Goal: Information Seeking & Learning: Learn about a topic

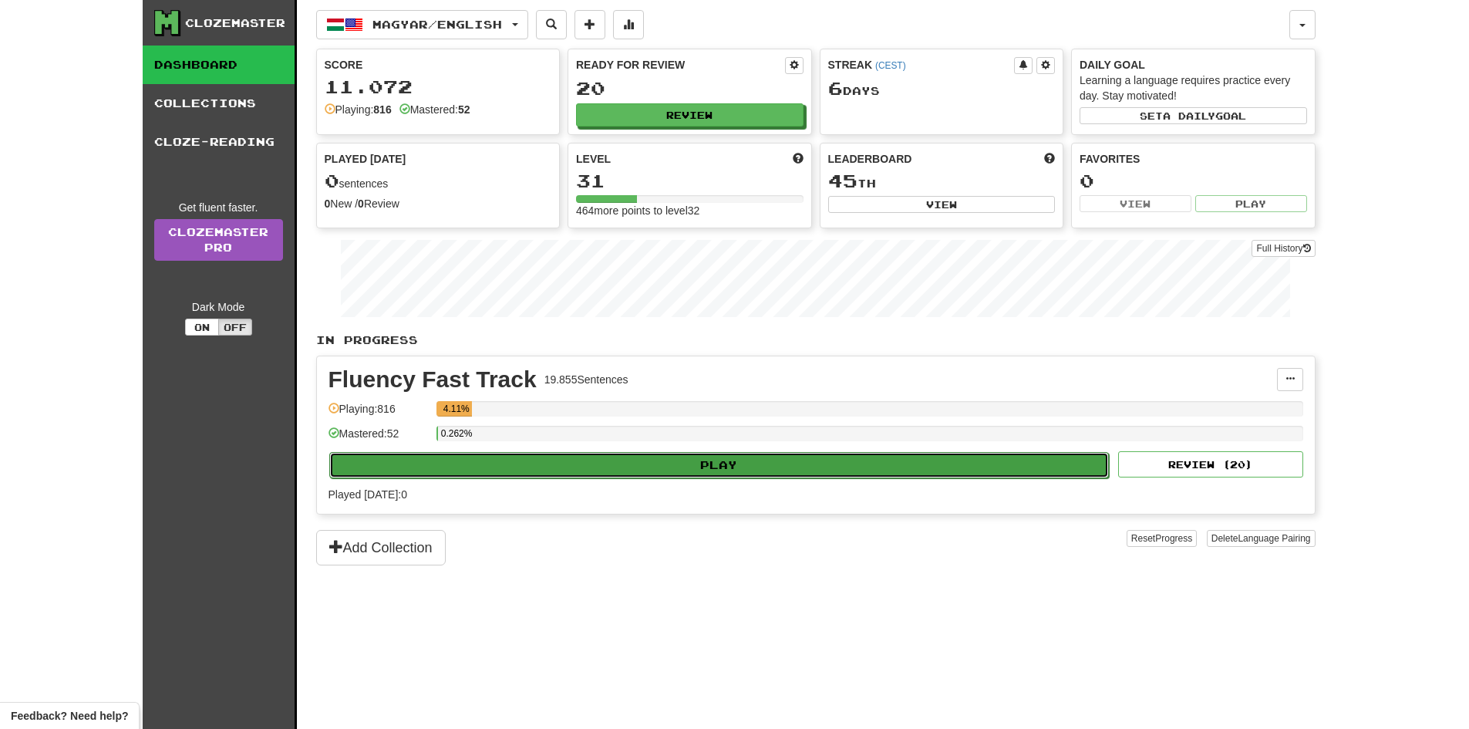
click at [736, 470] on button "Play" at bounding box center [719, 465] width 780 height 26
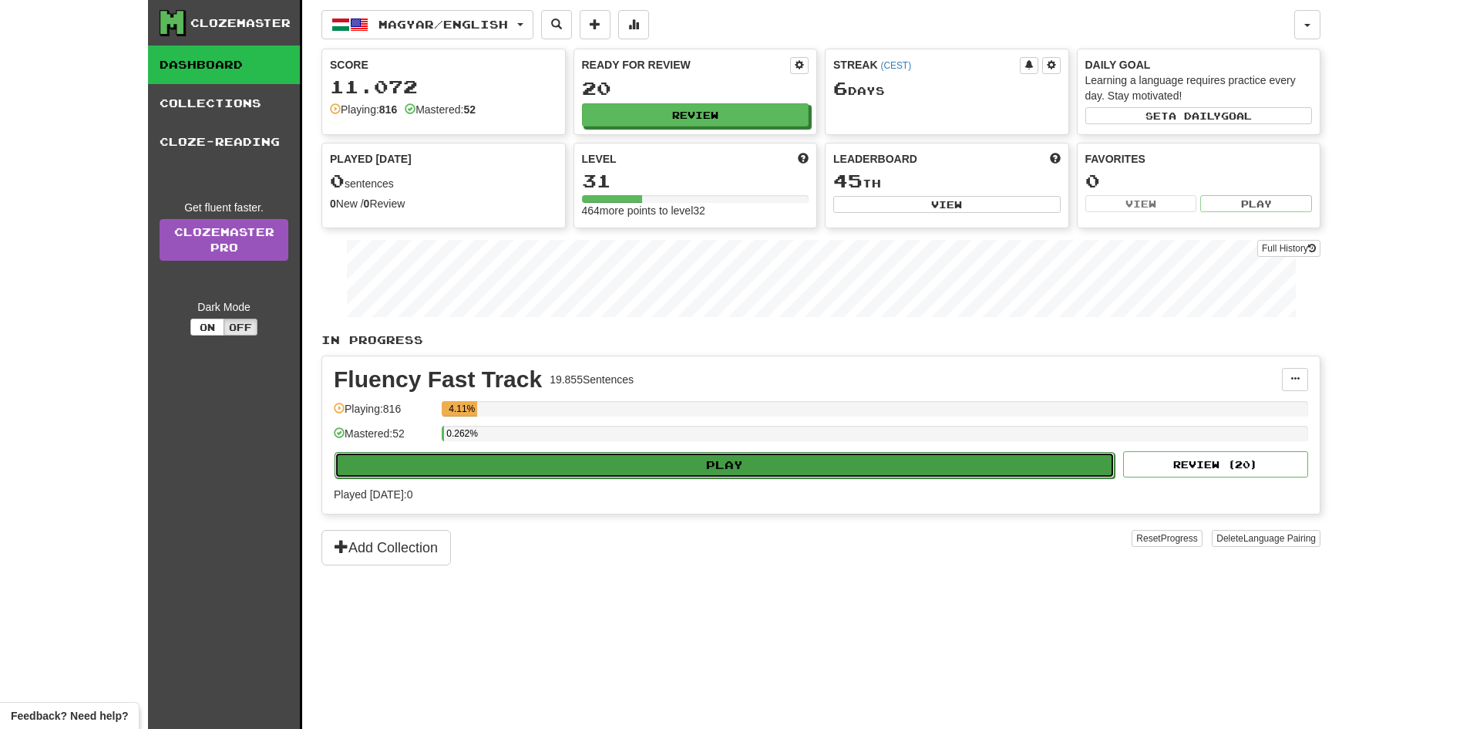
select select "**"
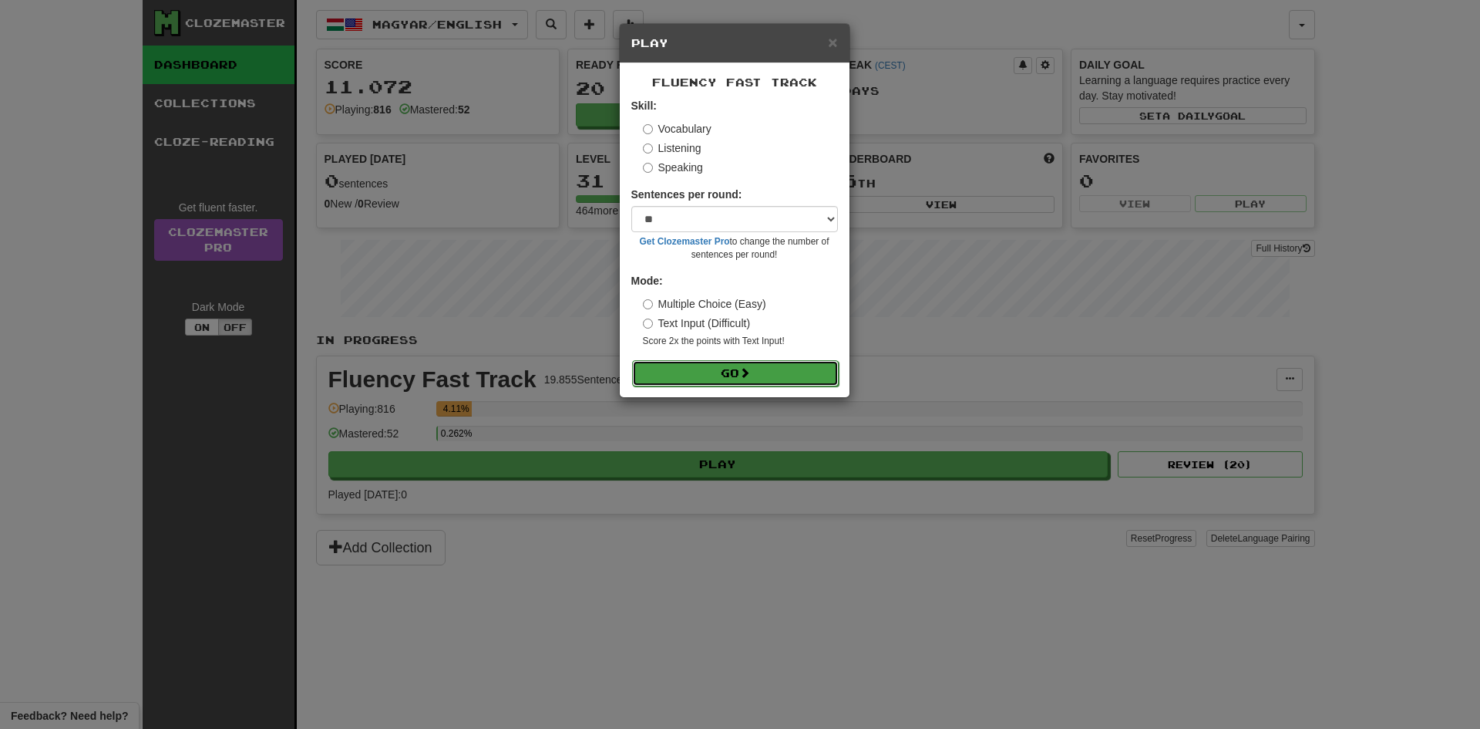
click at [762, 370] on button "Go" at bounding box center [735, 373] width 207 height 26
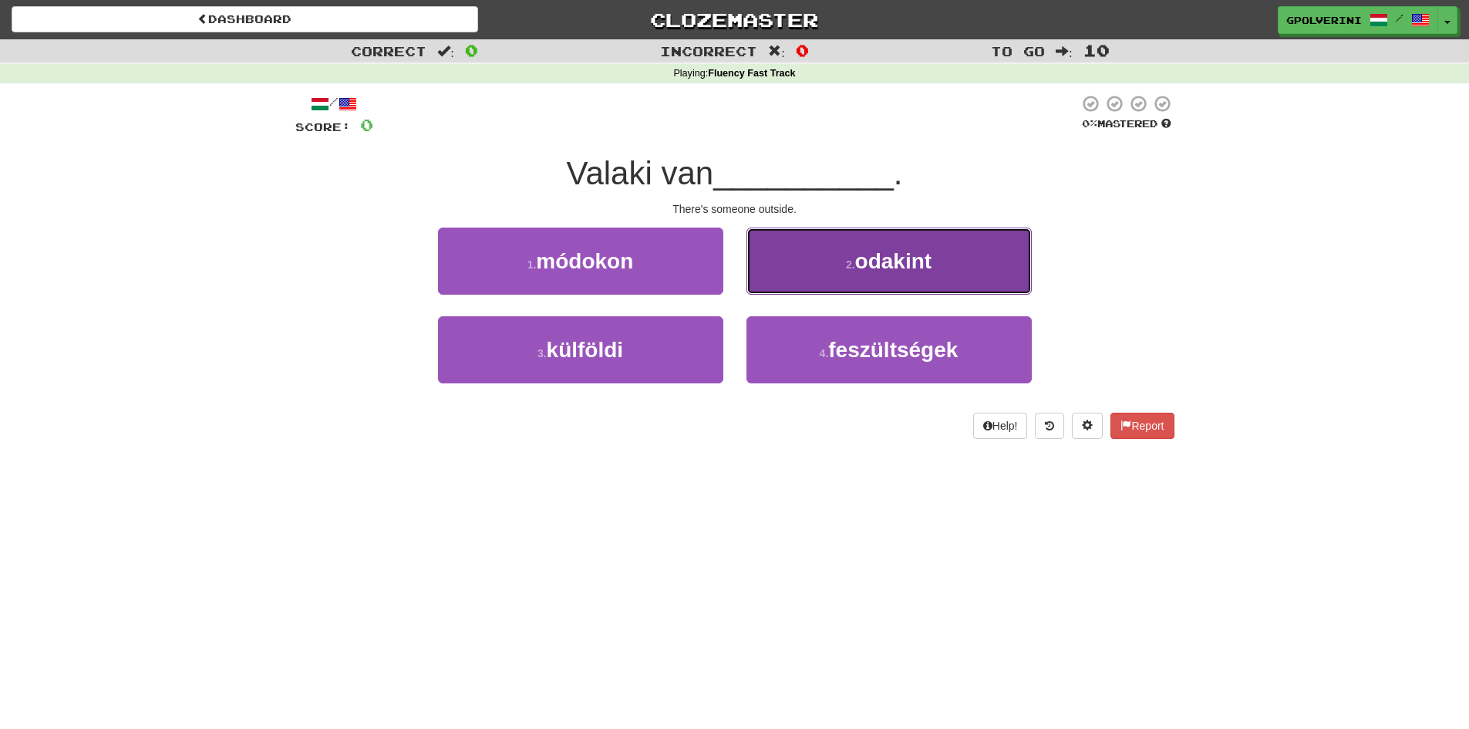
click at [820, 286] on button "2 . odakint" at bounding box center [888, 260] width 285 height 67
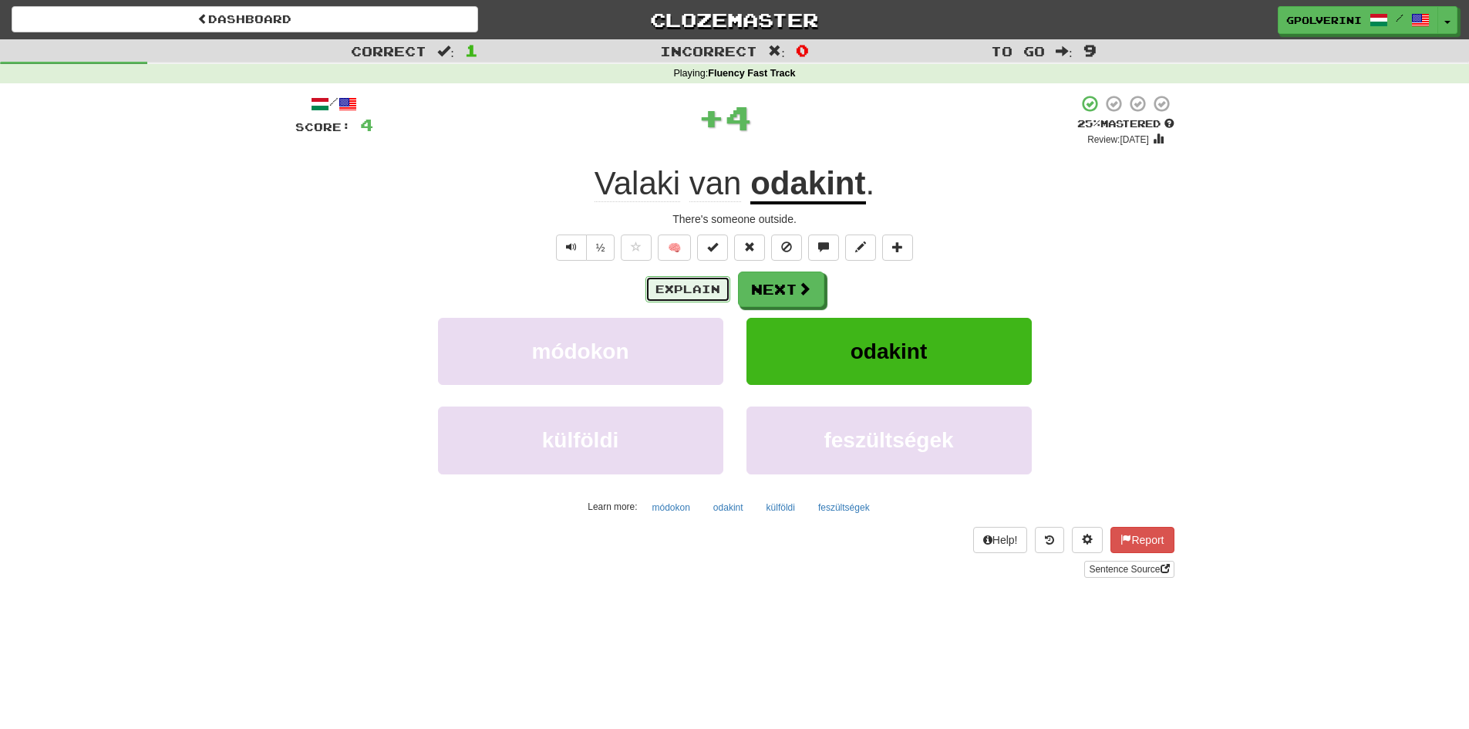
click at [685, 291] on button "Explain" at bounding box center [687, 289] width 85 height 26
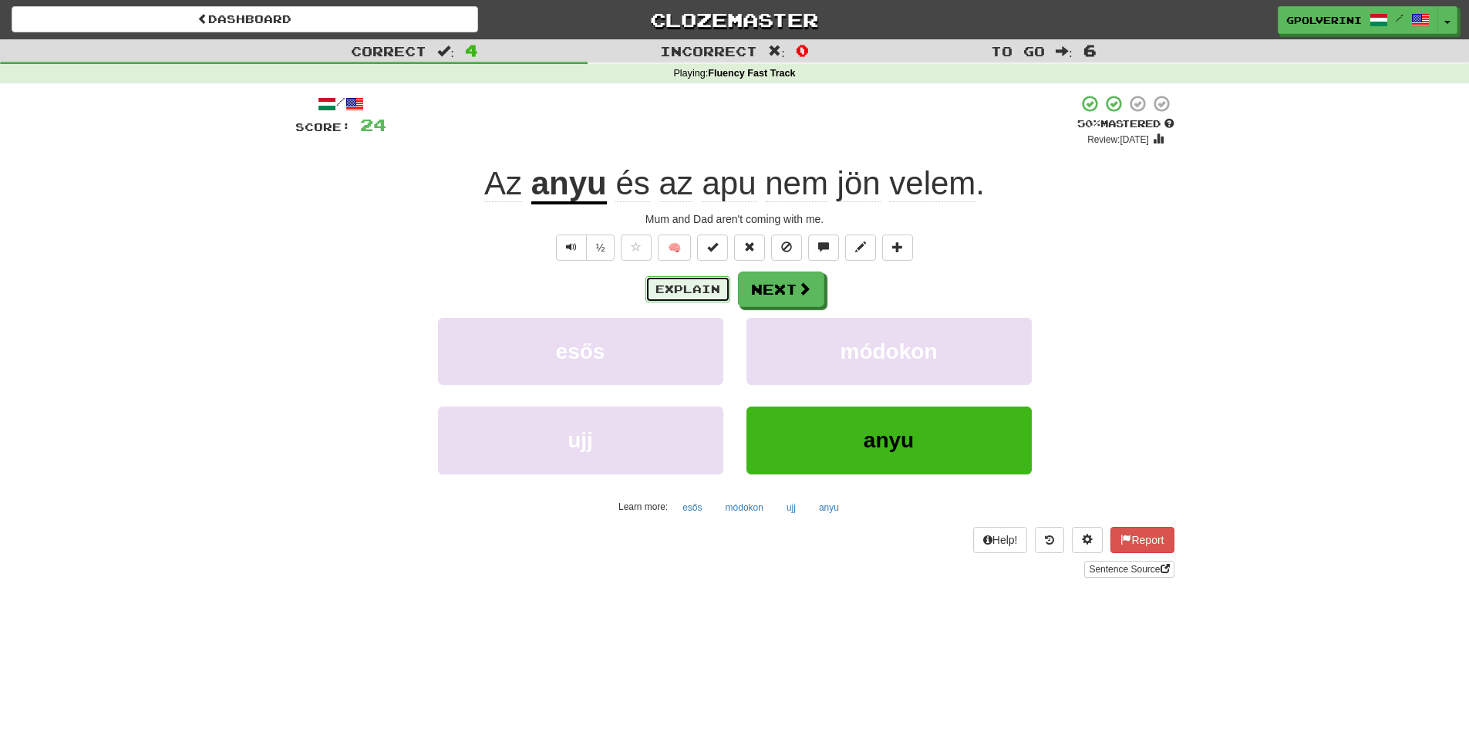
click at [668, 285] on button "Explain" at bounding box center [687, 289] width 85 height 26
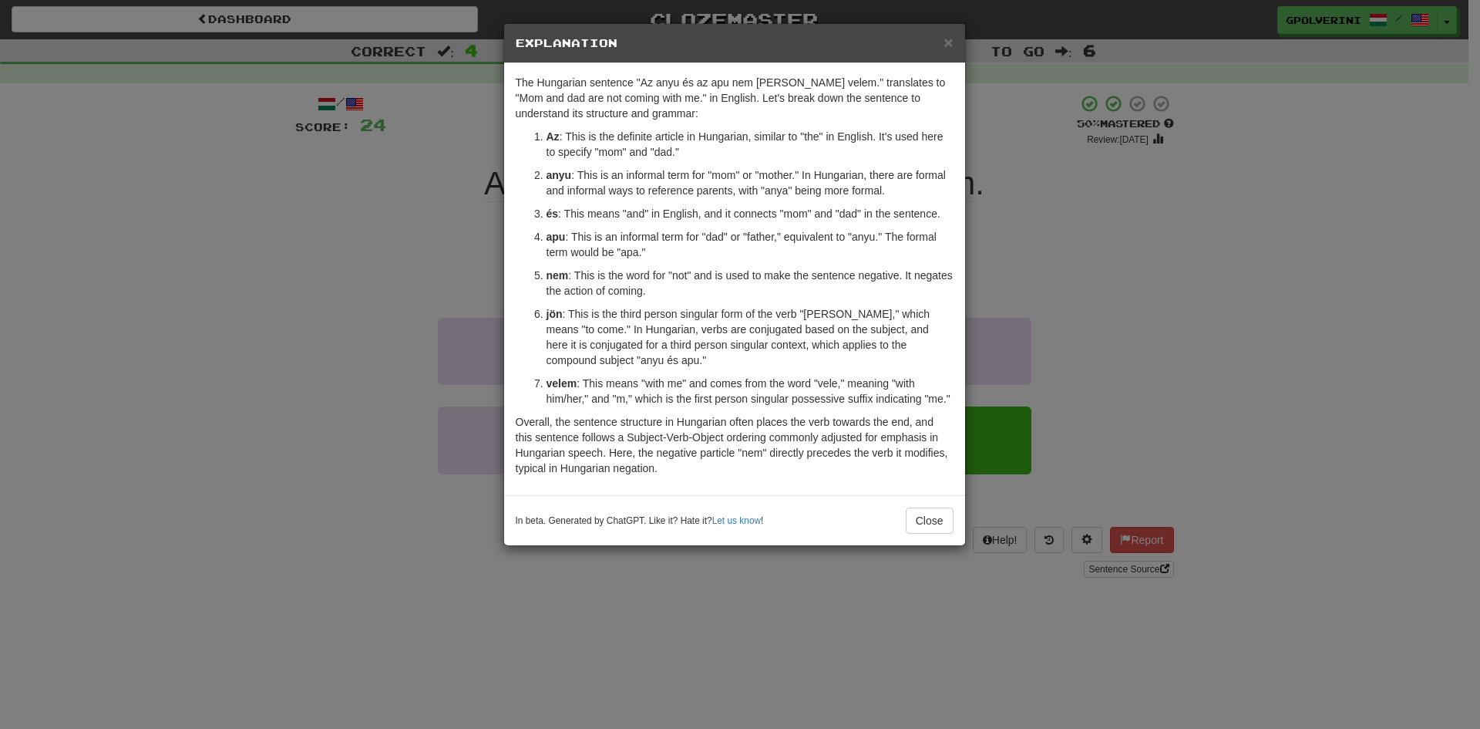
click at [1143, 366] on div "× Explanation The Hungarian sentence "Az anyu és az apu nem jön velem." transla…" at bounding box center [740, 364] width 1480 height 729
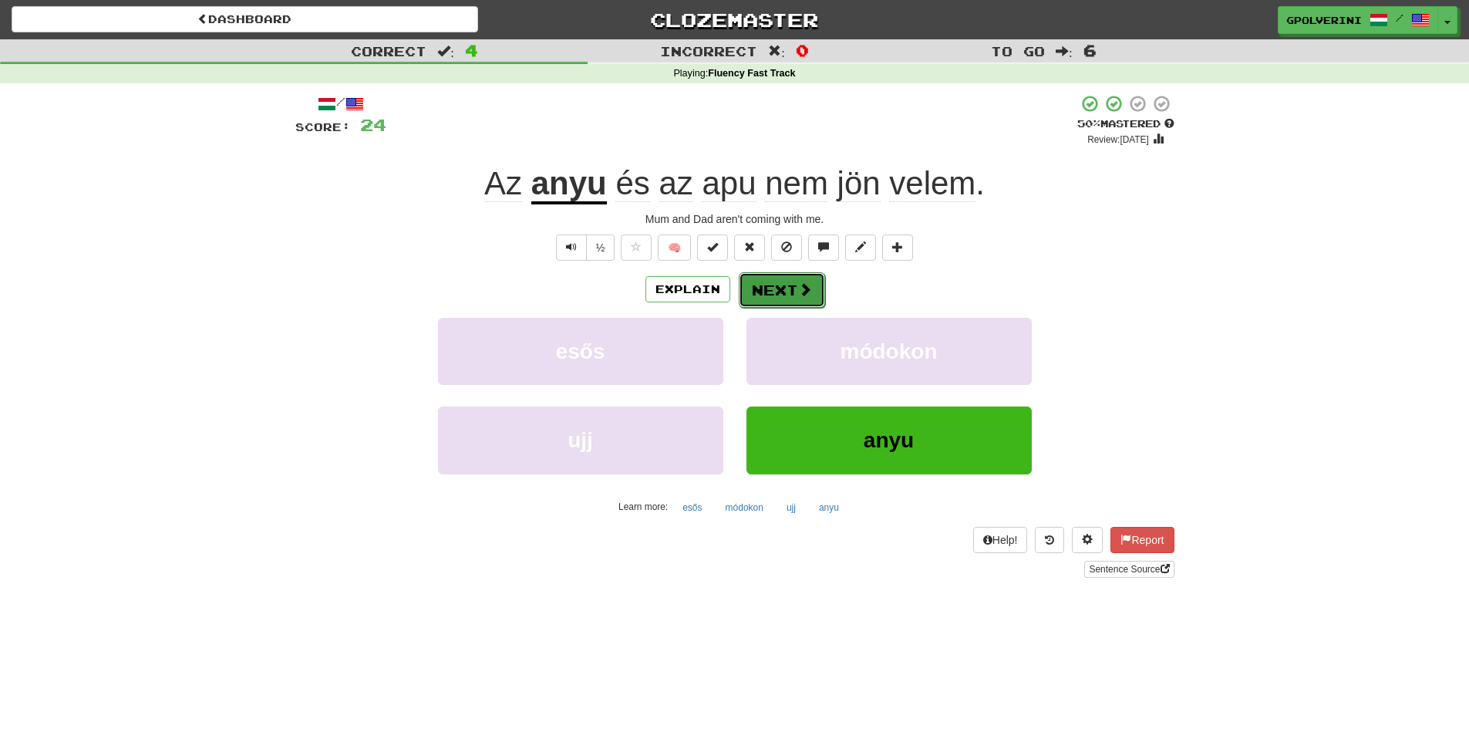
click at [786, 305] on button "Next" at bounding box center [782, 289] width 86 height 35
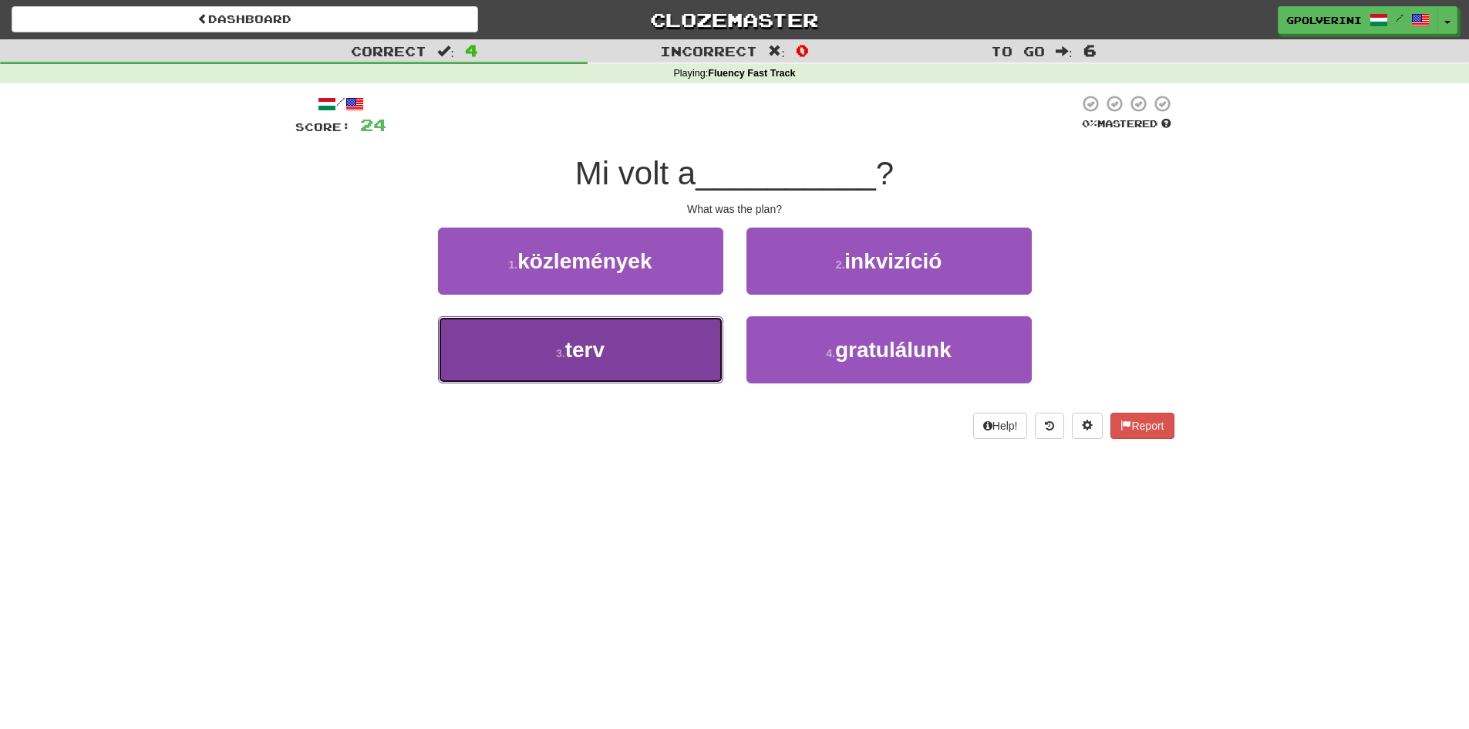
click at [628, 371] on button "3 . terv" at bounding box center [580, 349] width 285 height 67
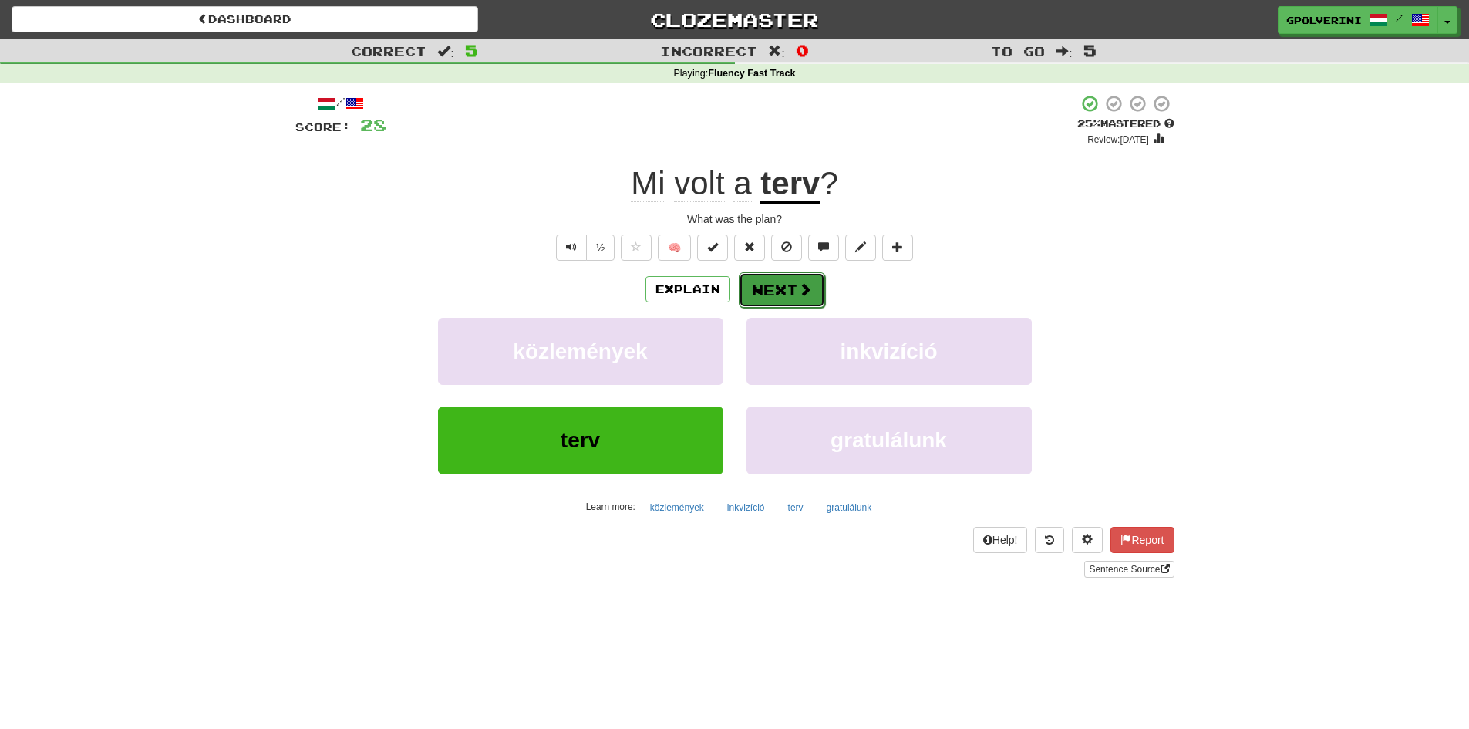
click at [772, 288] on button "Next" at bounding box center [782, 289] width 86 height 35
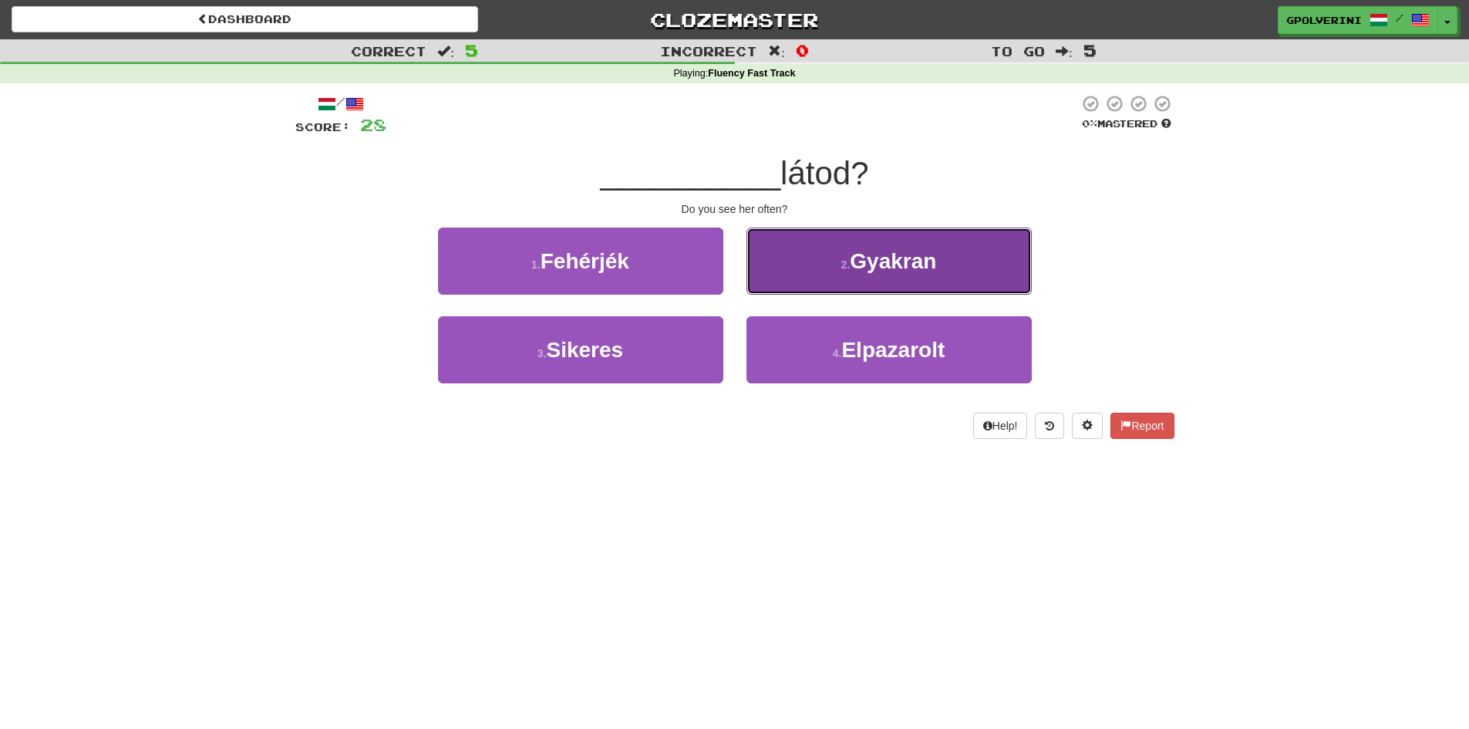
click at [772, 288] on button "2 . Gyakran" at bounding box center [888, 260] width 285 height 67
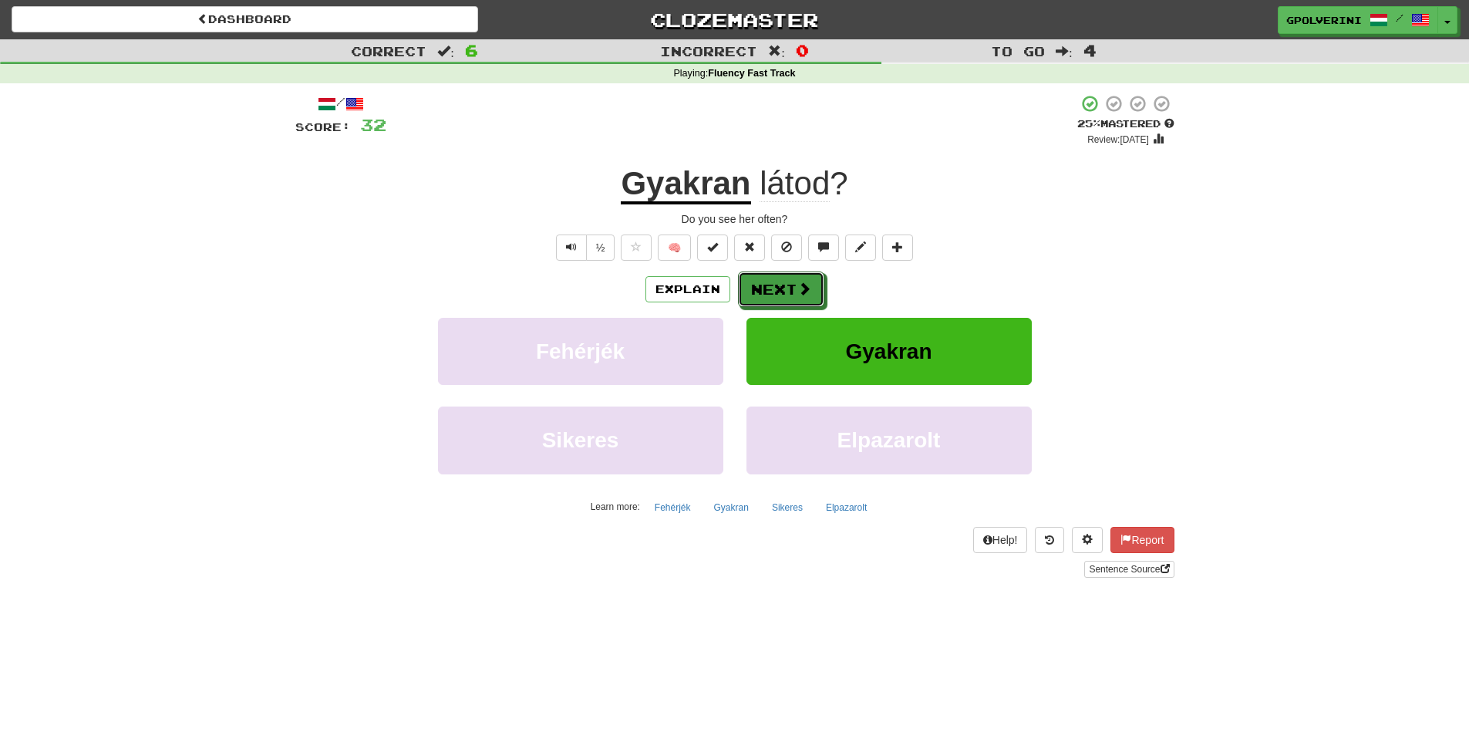
click at [772, 288] on button "Next" at bounding box center [781, 288] width 86 height 35
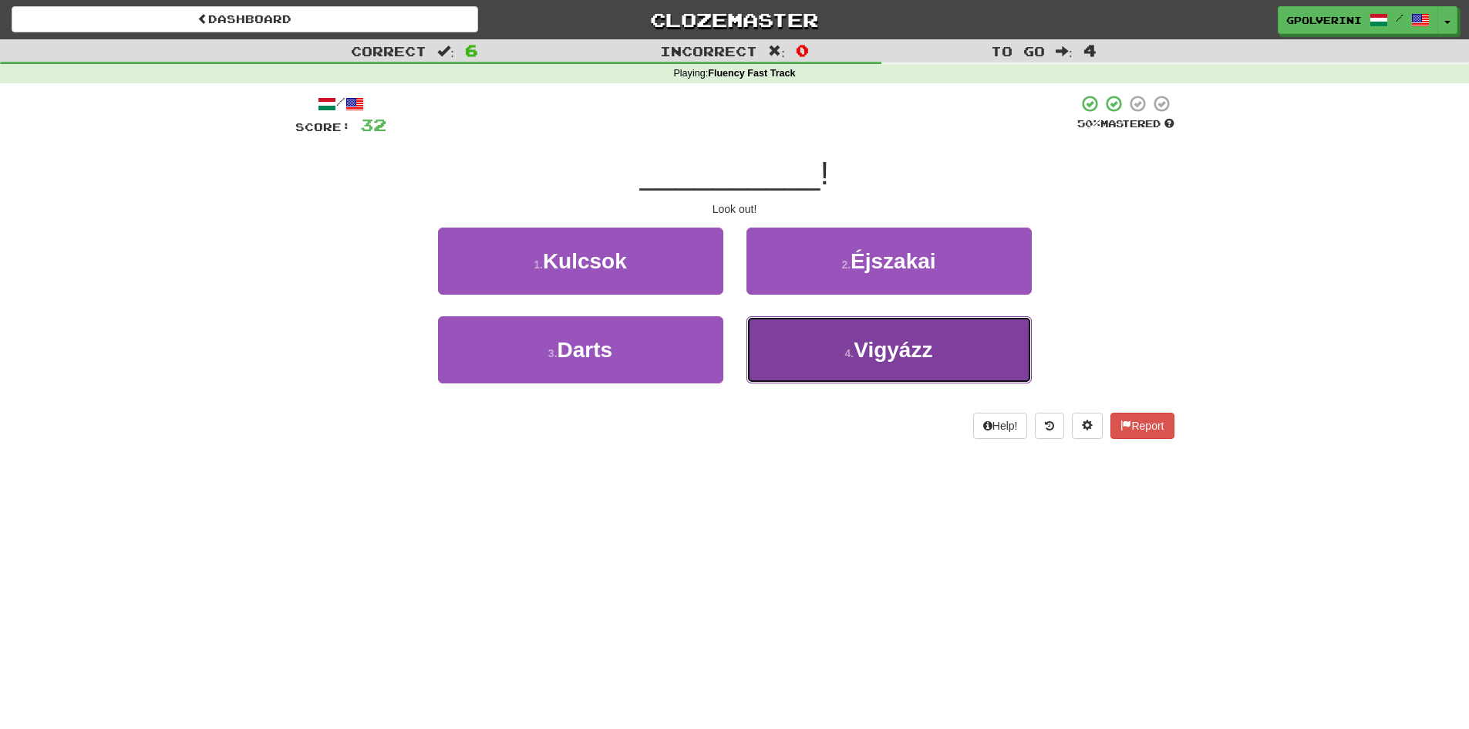
click at [785, 317] on button "4 . Vigyázz" at bounding box center [888, 349] width 285 height 67
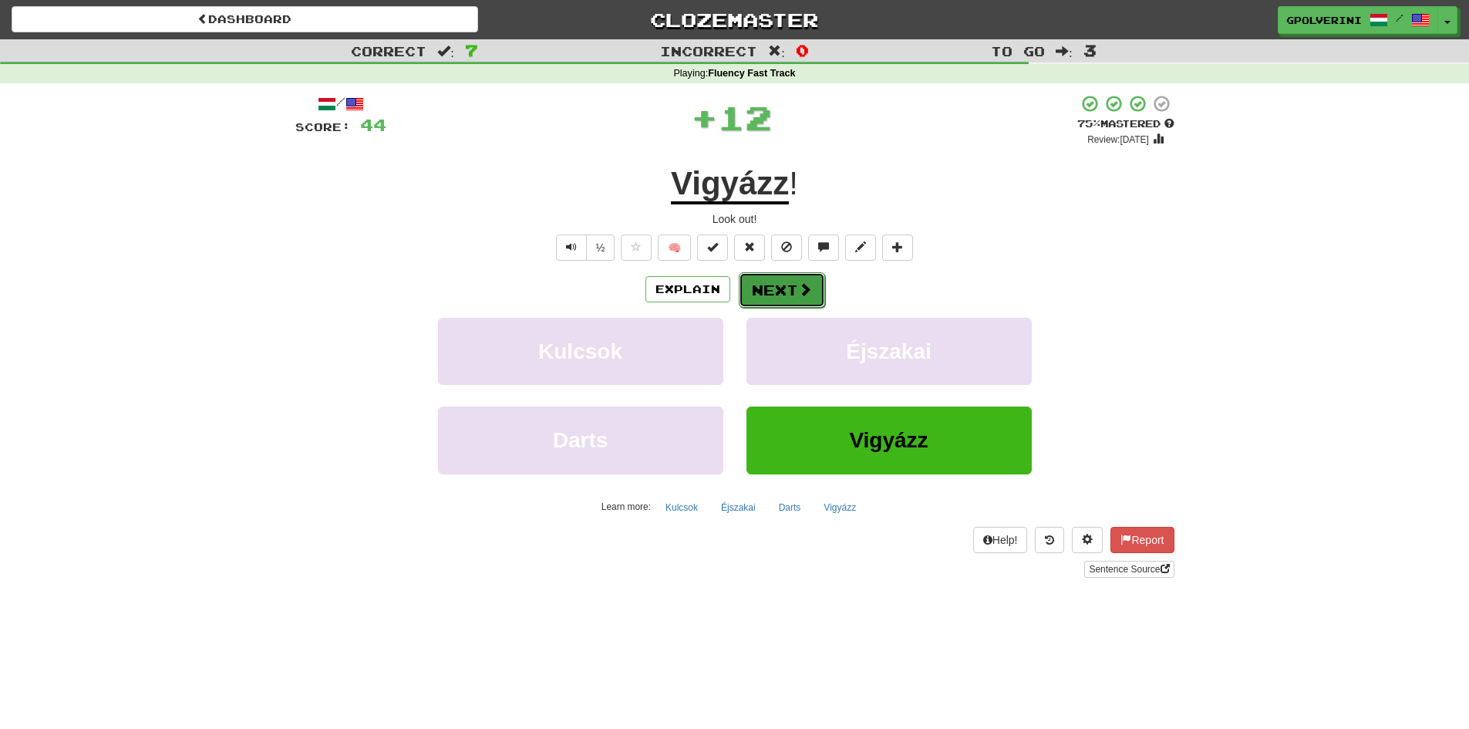
click at [799, 290] on span at bounding box center [805, 289] width 14 height 14
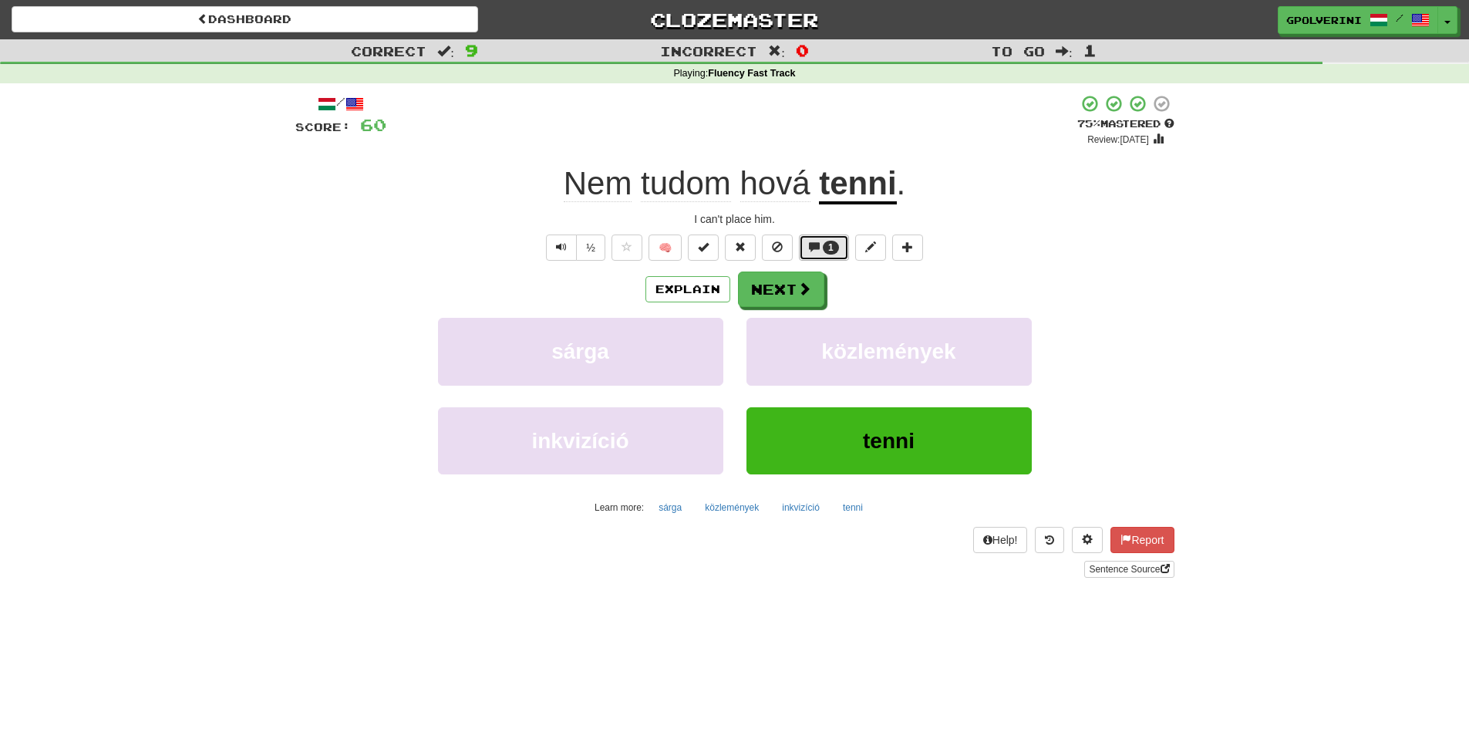
click at [826, 254] on button "1" at bounding box center [824, 247] width 50 height 26
click at [689, 290] on button "Explain" at bounding box center [687, 289] width 85 height 26
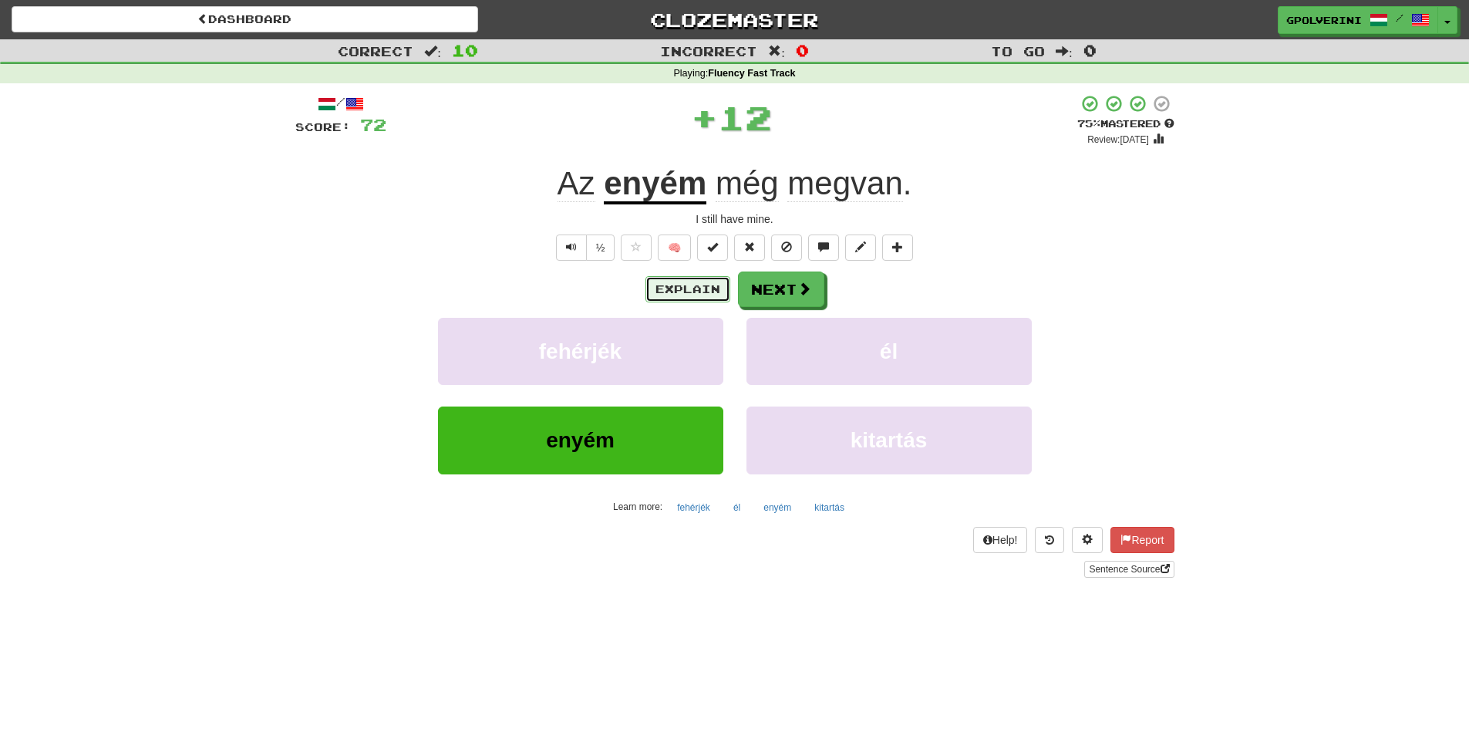
click at [688, 288] on button "Explain" at bounding box center [687, 289] width 85 height 26
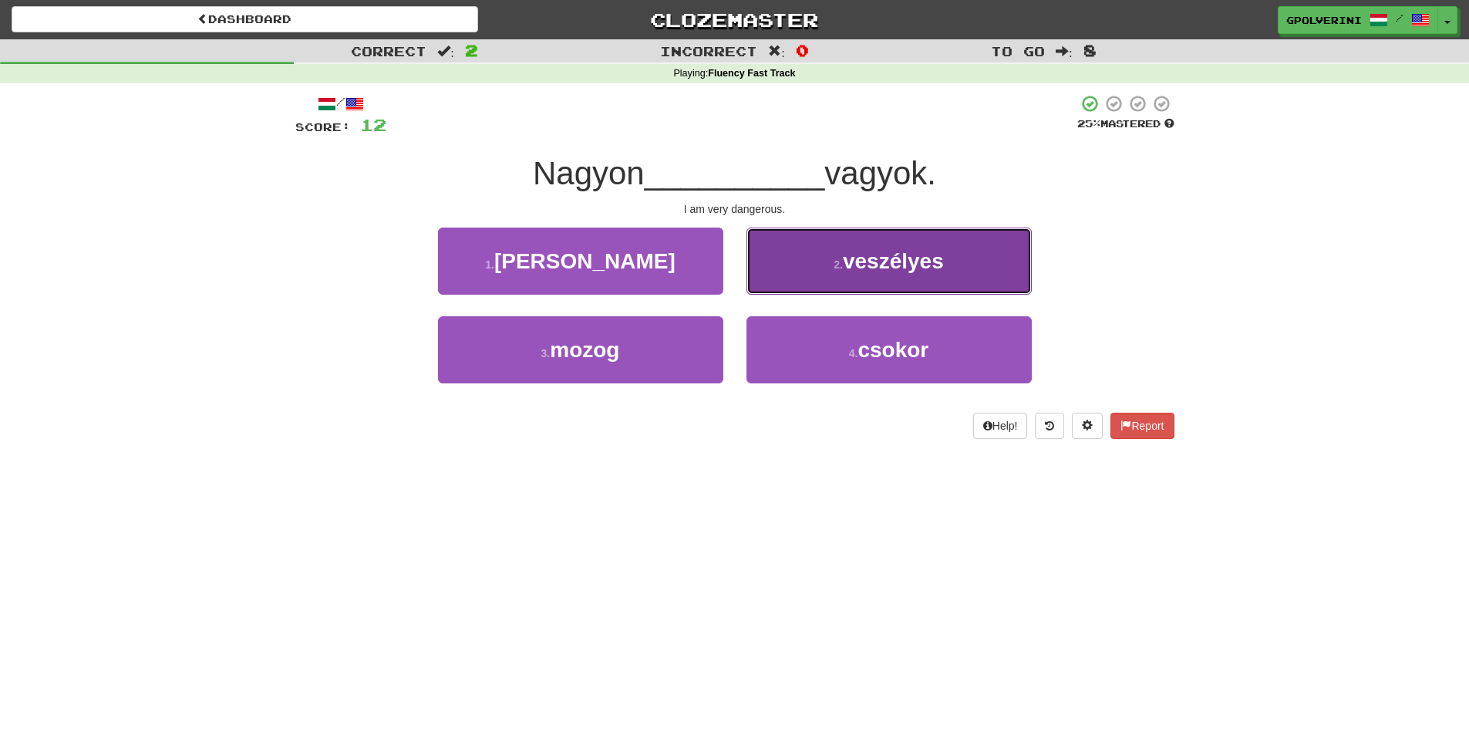
click at [850, 281] on button "2 . veszélyes" at bounding box center [888, 260] width 285 height 67
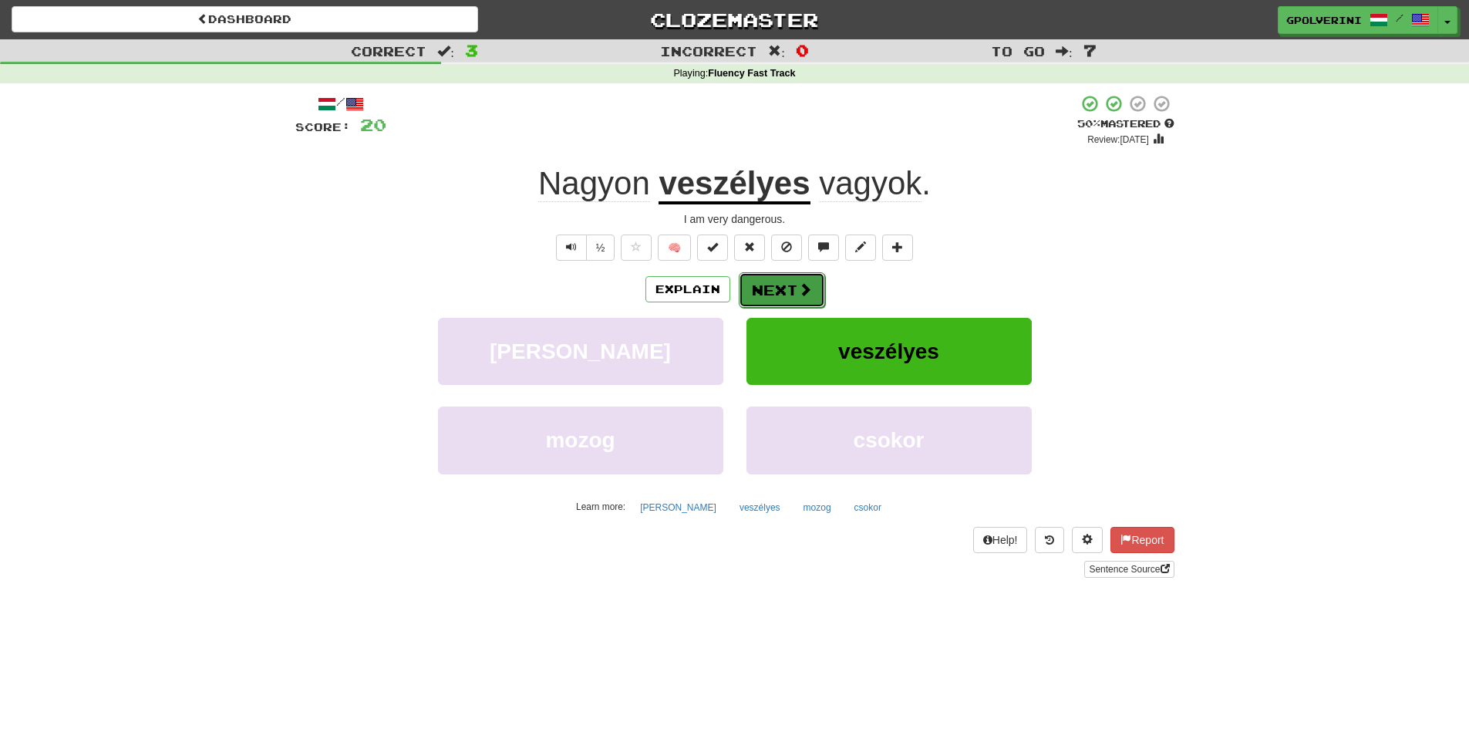
click at [775, 282] on button "Next" at bounding box center [782, 289] width 86 height 35
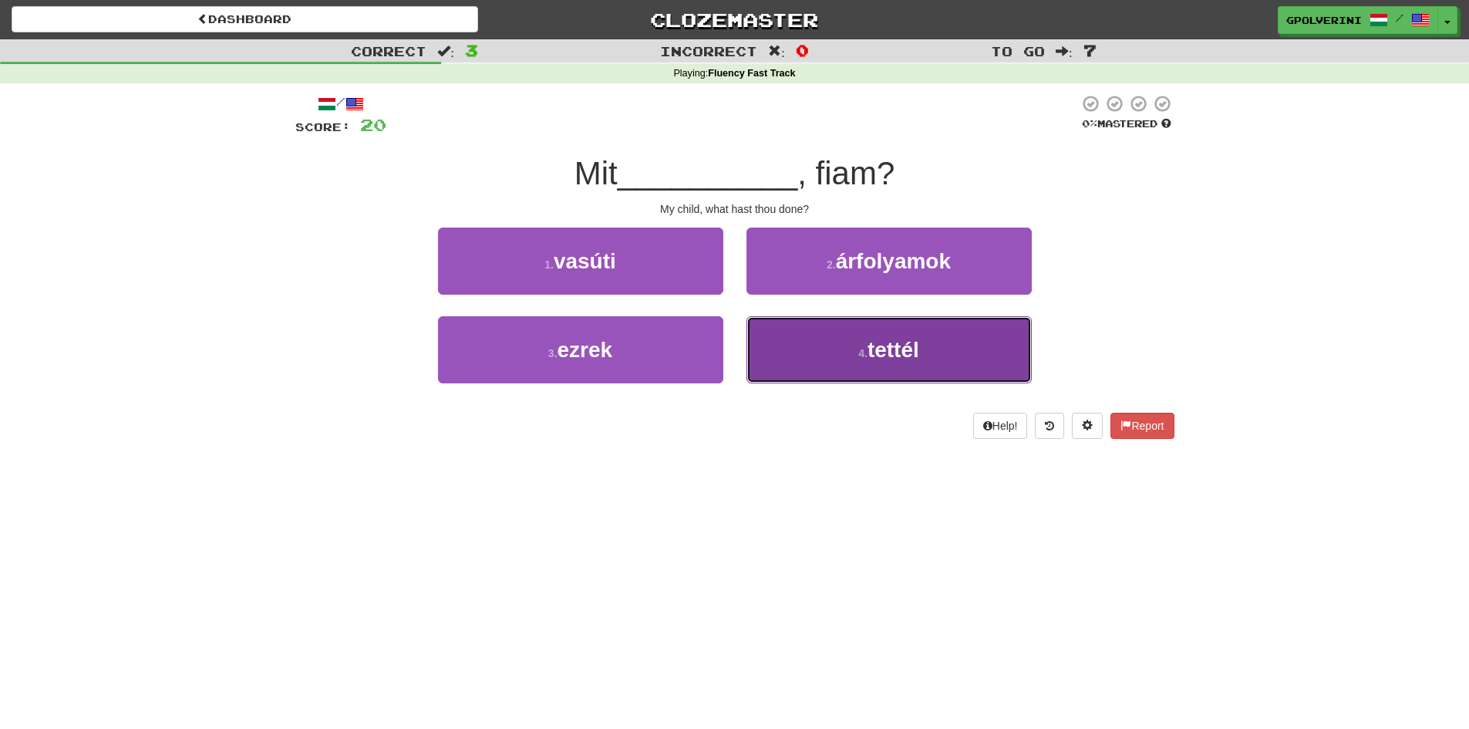
click at [866, 342] on button "4 . tettél" at bounding box center [888, 349] width 285 height 67
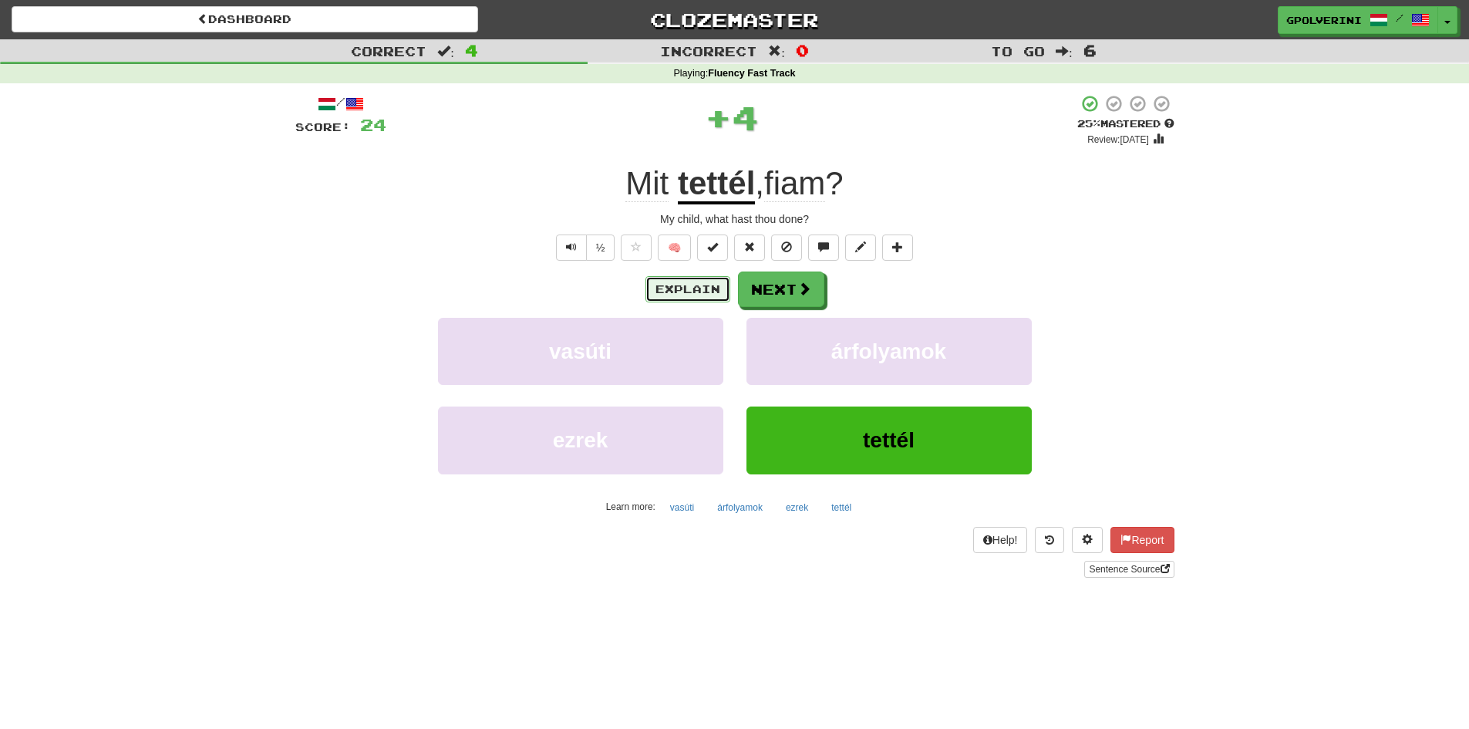
click at [692, 286] on button "Explain" at bounding box center [687, 289] width 85 height 26
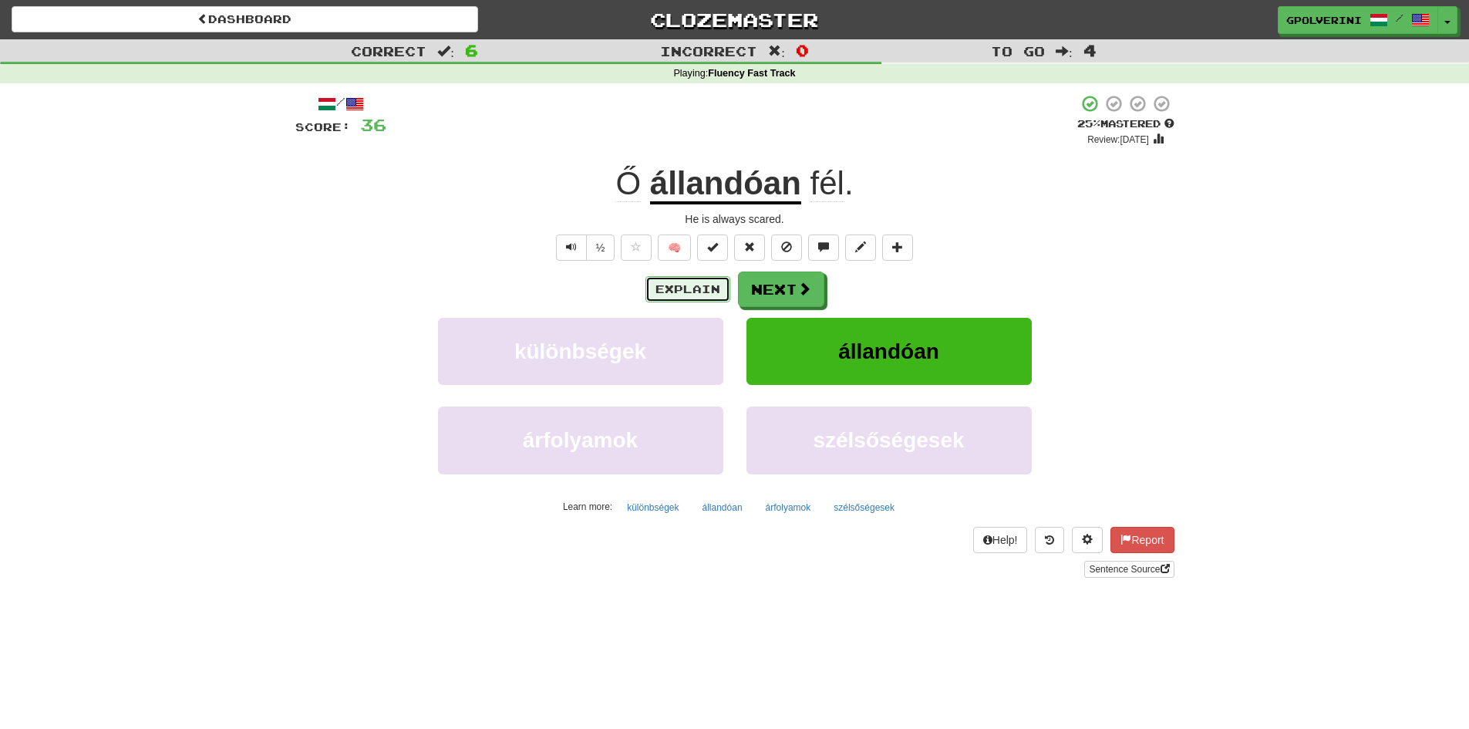
click at [692, 300] on button "Explain" at bounding box center [687, 289] width 85 height 26
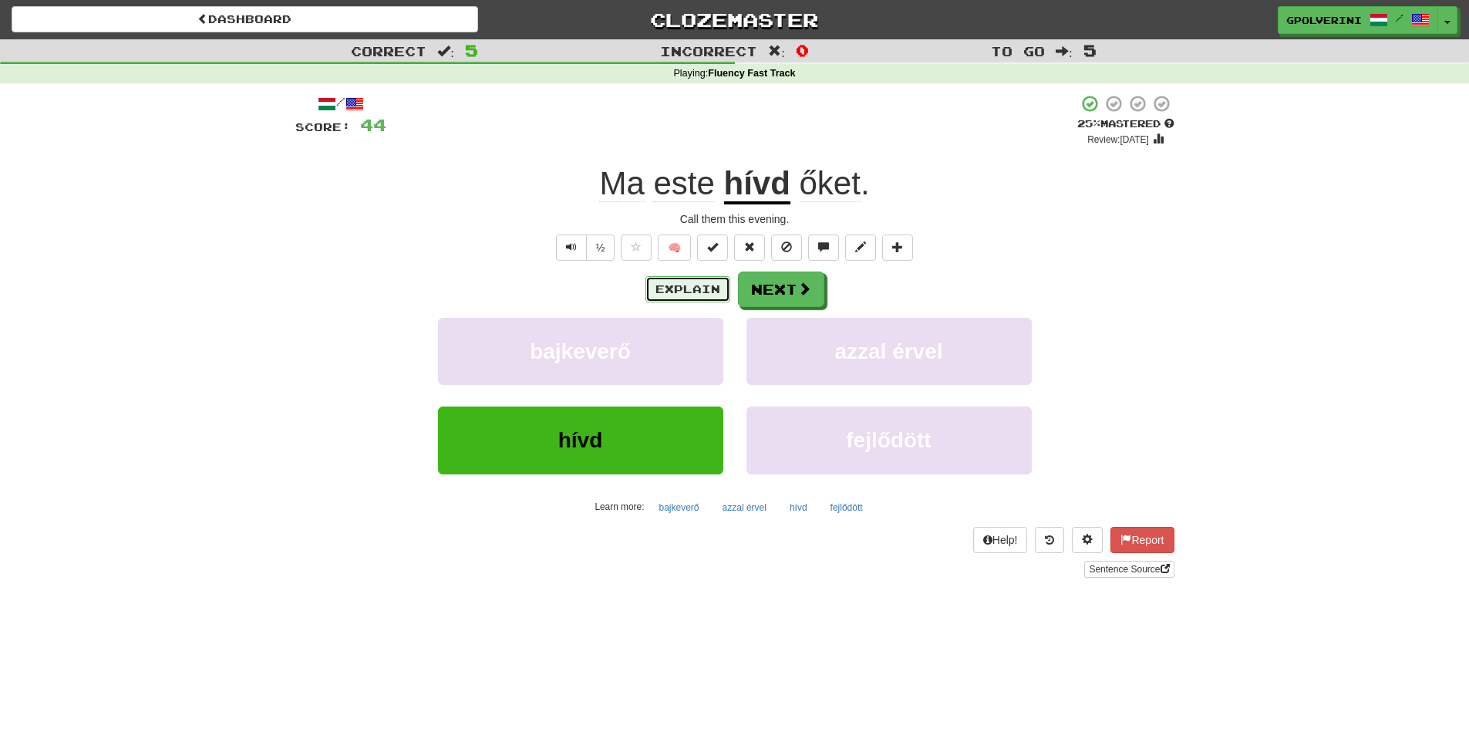
click at [698, 294] on button "Explain" at bounding box center [687, 289] width 85 height 26
click at [694, 287] on button "Explain" at bounding box center [687, 289] width 85 height 26
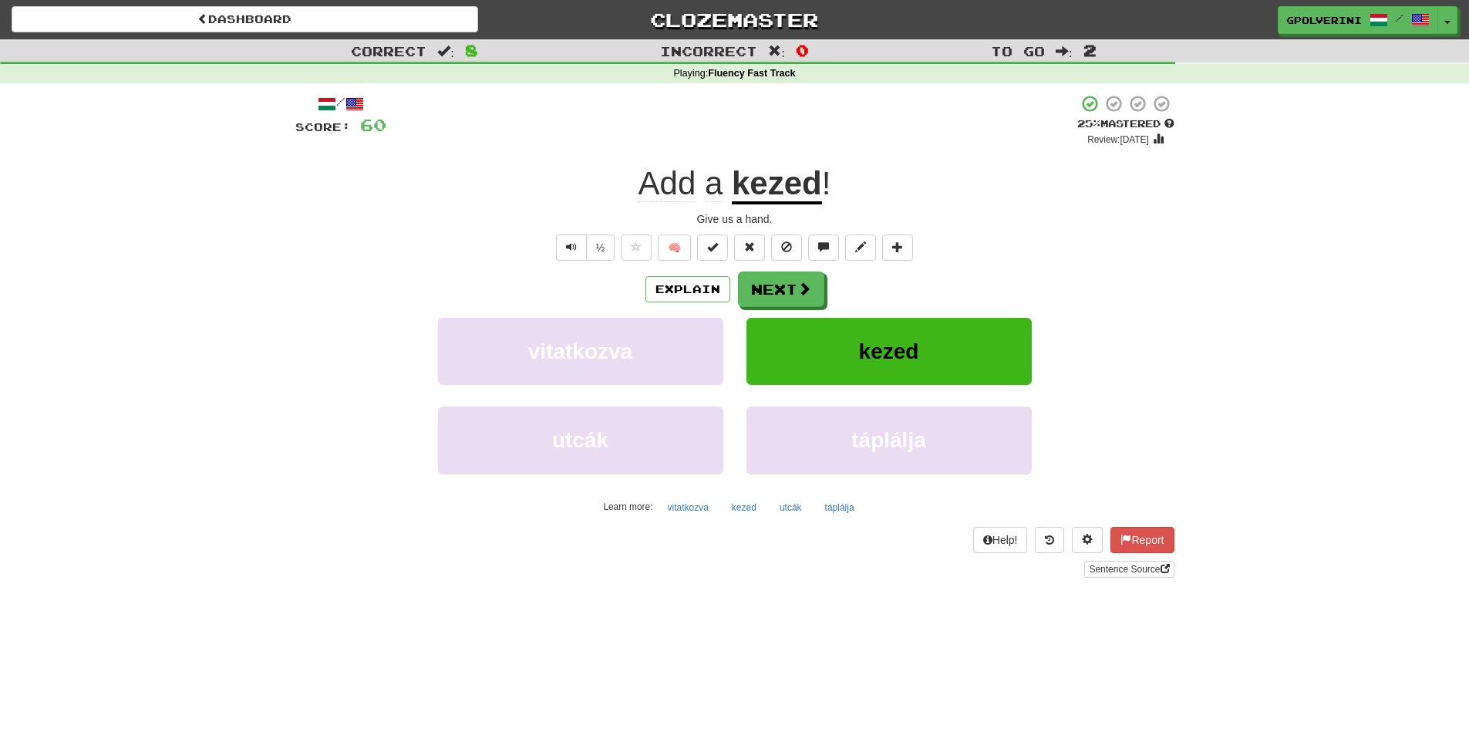
click at [682, 302] on div "Explain Next" at bounding box center [734, 288] width 879 height 35
click at [685, 294] on button "Explain" at bounding box center [687, 289] width 85 height 26
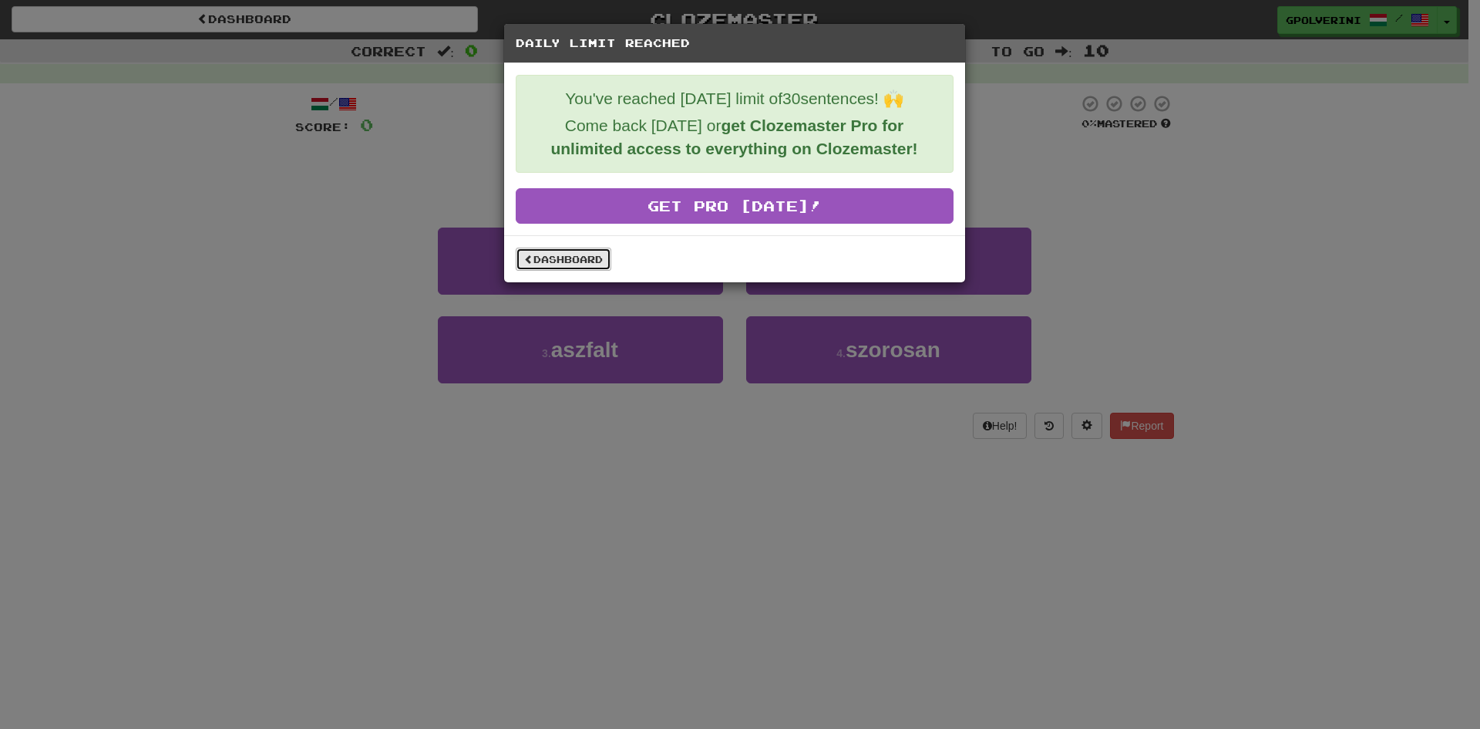
click at [607, 264] on link "Dashboard" at bounding box center [564, 258] width 96 height 23
